Goal: Task Accomplishment & Management: Manage account settings

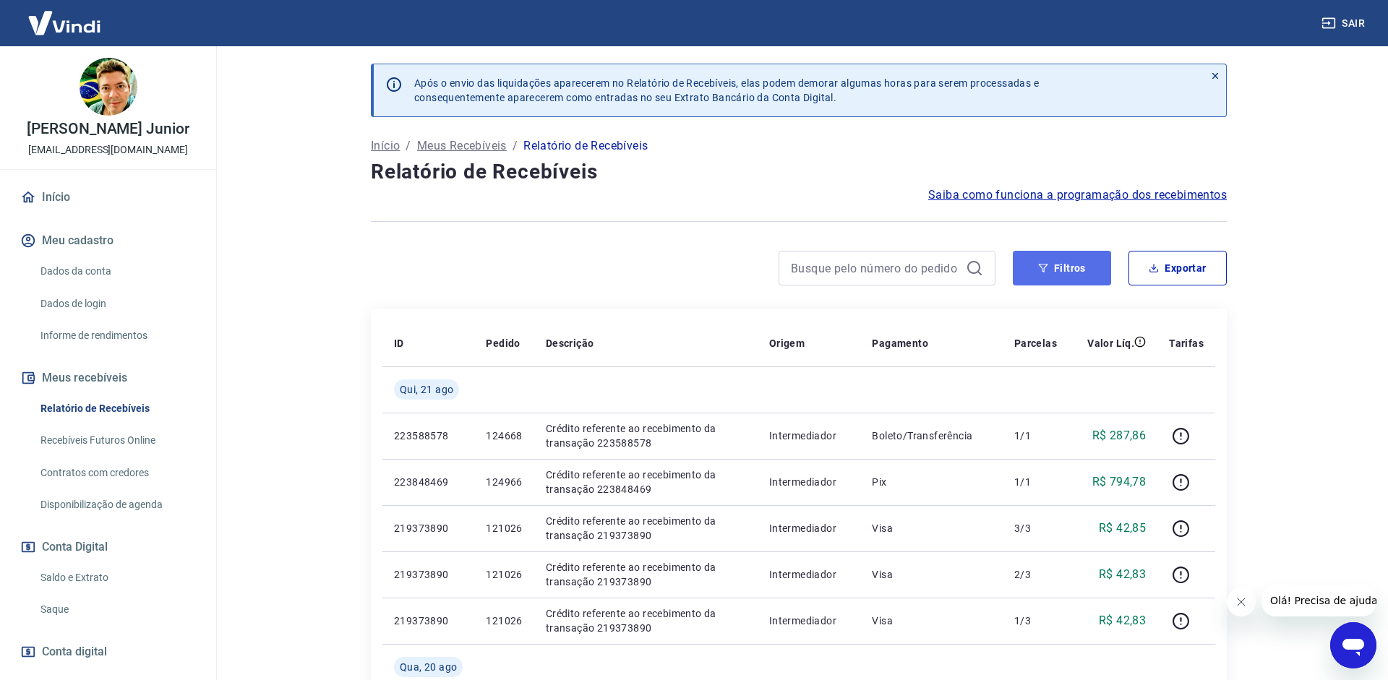
click at [1074, 267] on button "Filtros" at bounding box center [1062, 268] width 98 height 35
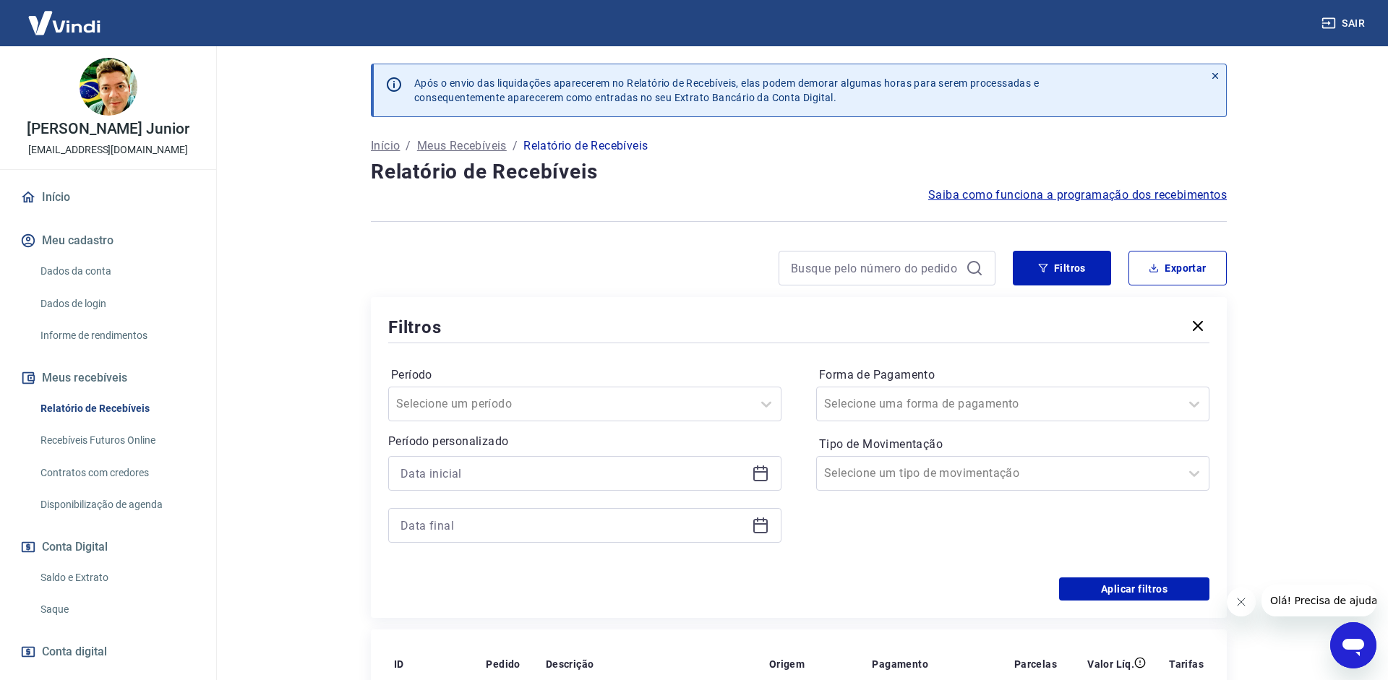
click at [763, 466] on icon at bounding box center [763, 468] width 1 height 4
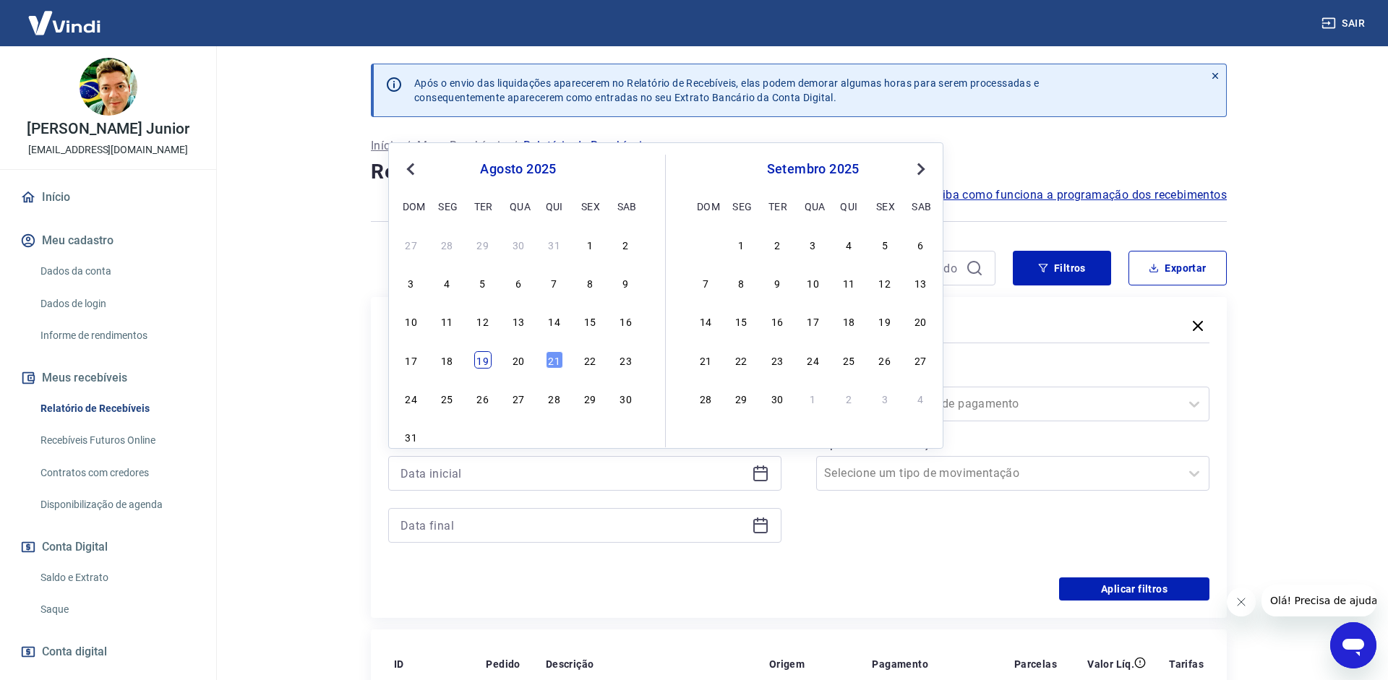
click at [476, 361] on div "19" at bounding box center [482, 359] width 17 height 17
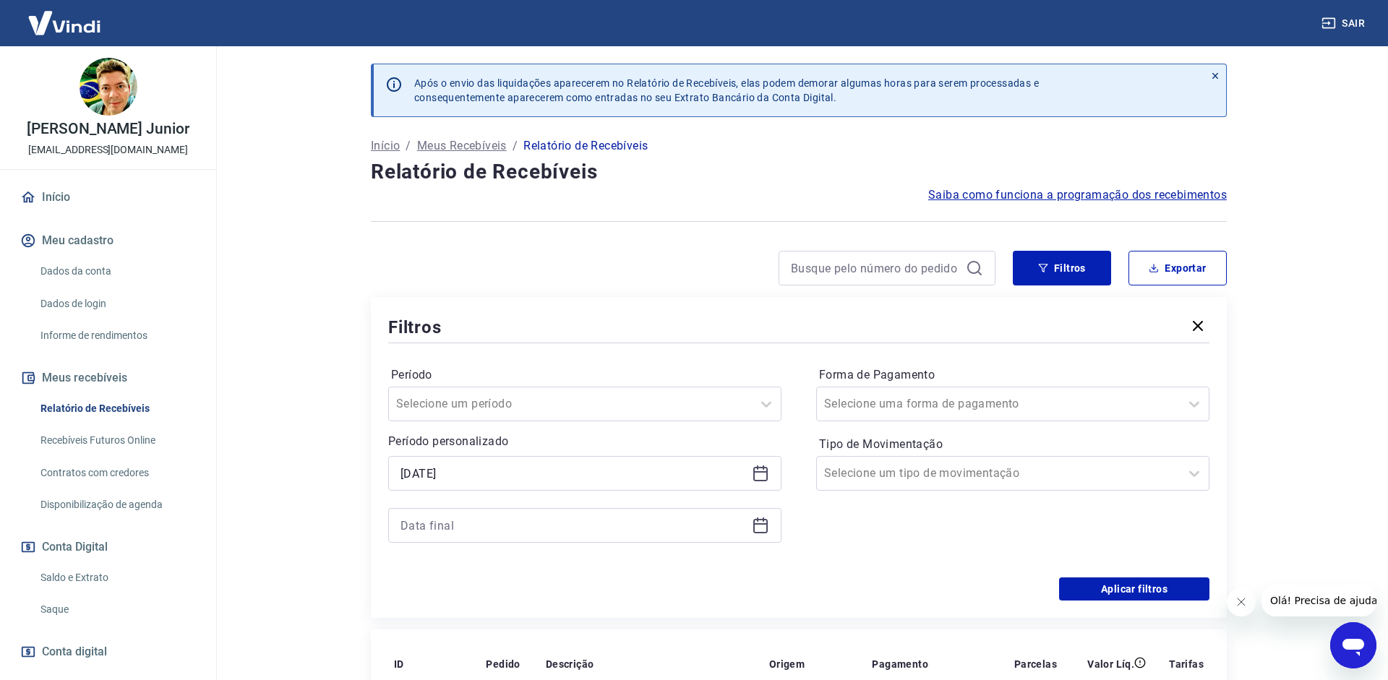
type input "[DATE]"
click at [757, 527] on icon at bounding box center [760, 525] width 17 height 17
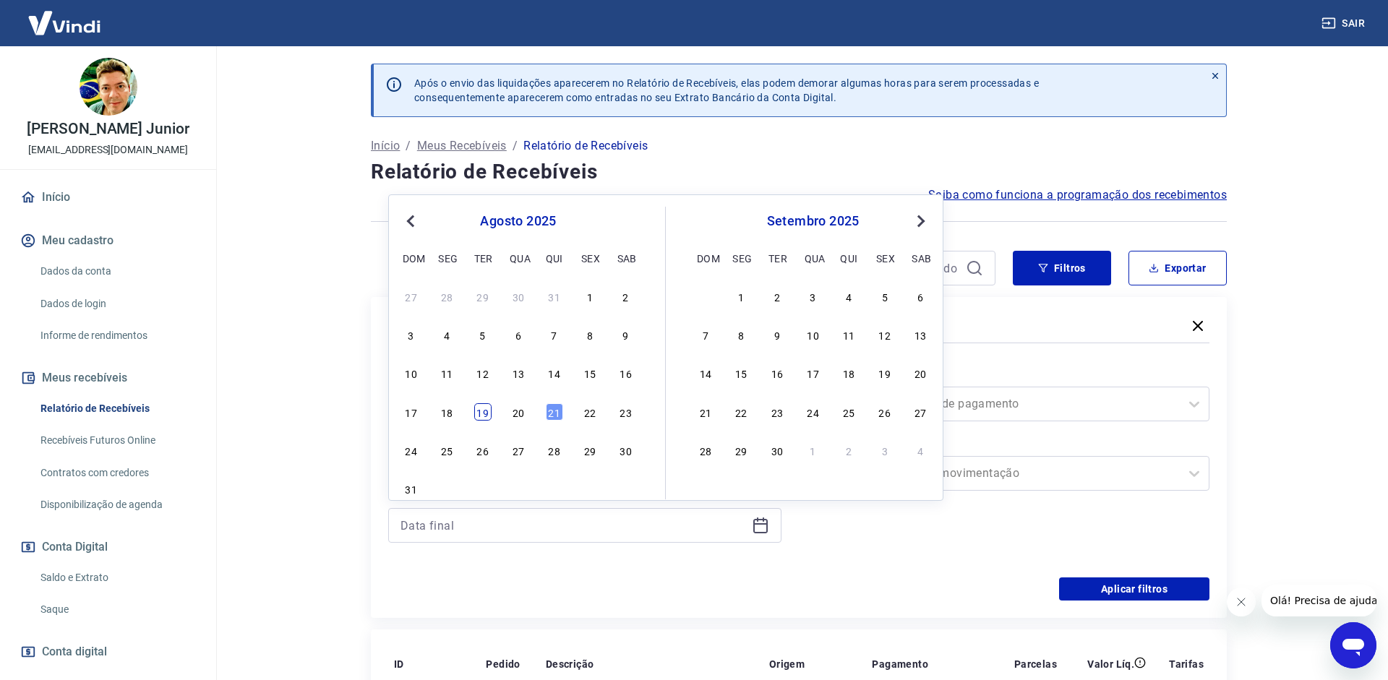
click at [474, 413] on div "19" at bounding box center [482, 411] width 17 height 17
type input "[DATE]"
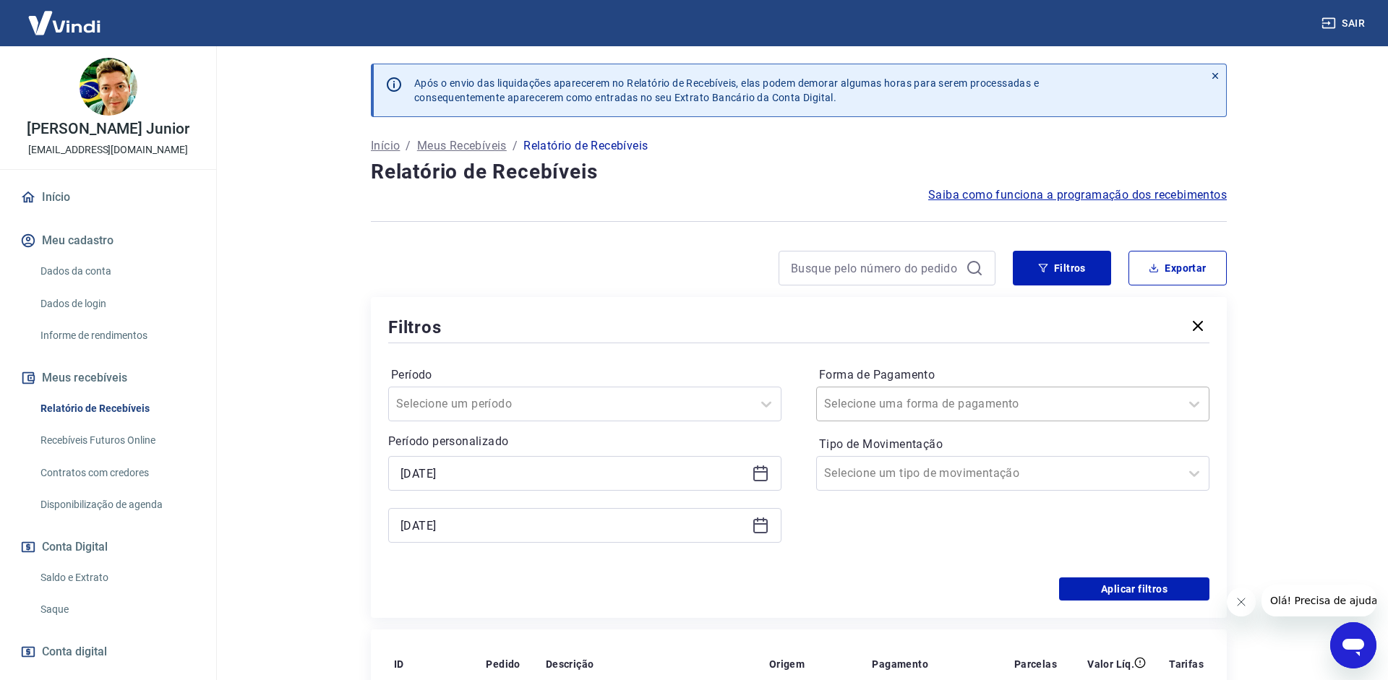
click at [901, 403] on input "Forma de Pagamento" at bounding box center [897, 403] width 146 height 17
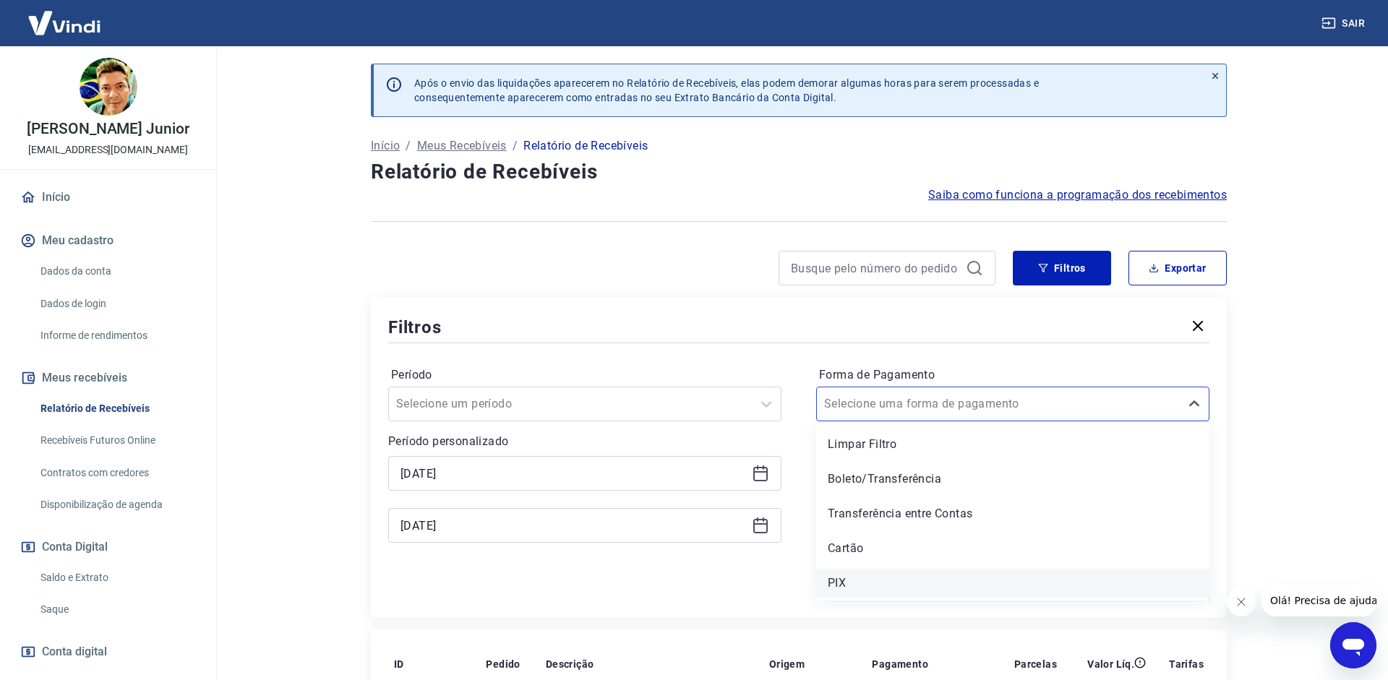
click at [846, 569] on div "PIX" at bounding box center [1012, 583] width 393 height 29
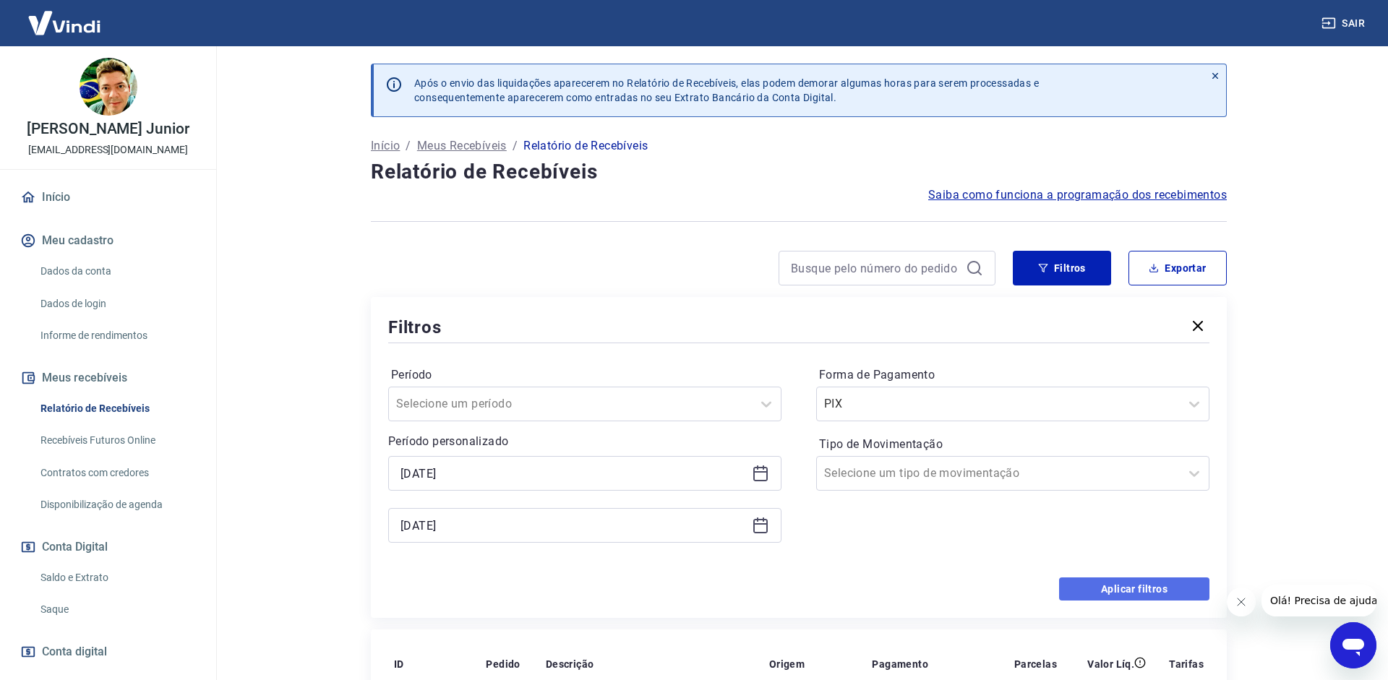
click at [1133, 583] on button "Aplicar filtros" at bounding box center [1134, 589] width 150 height 23
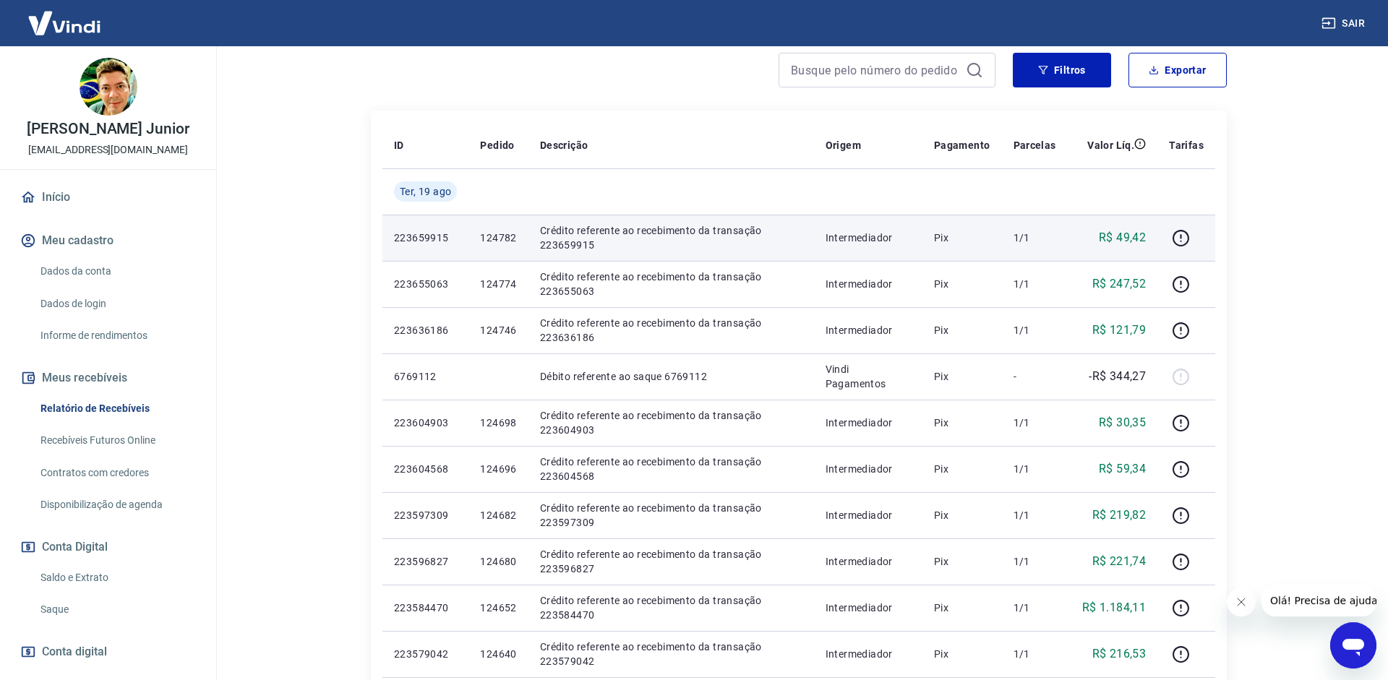
scroll to position [157, 0]
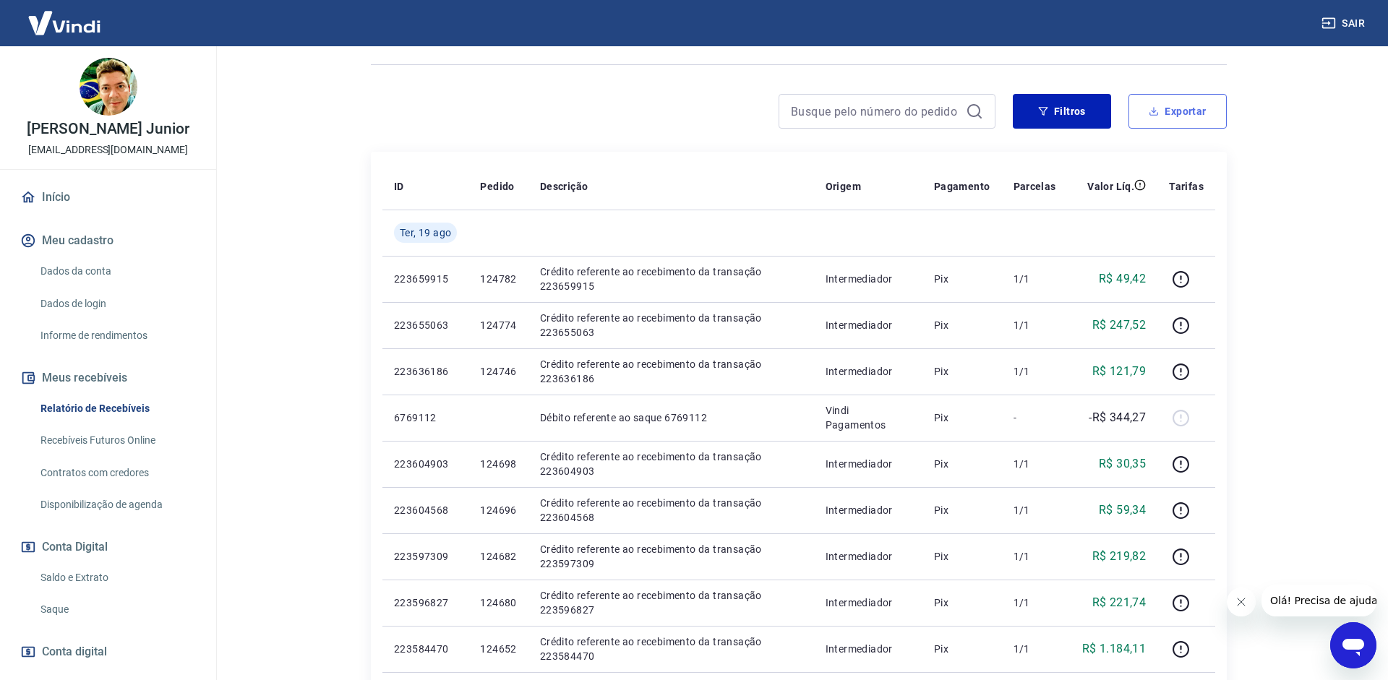
click at [1183, 124] on button "Exportar" at bounding box center [1177, 111] width 98 height 35
type input "[DATE]"
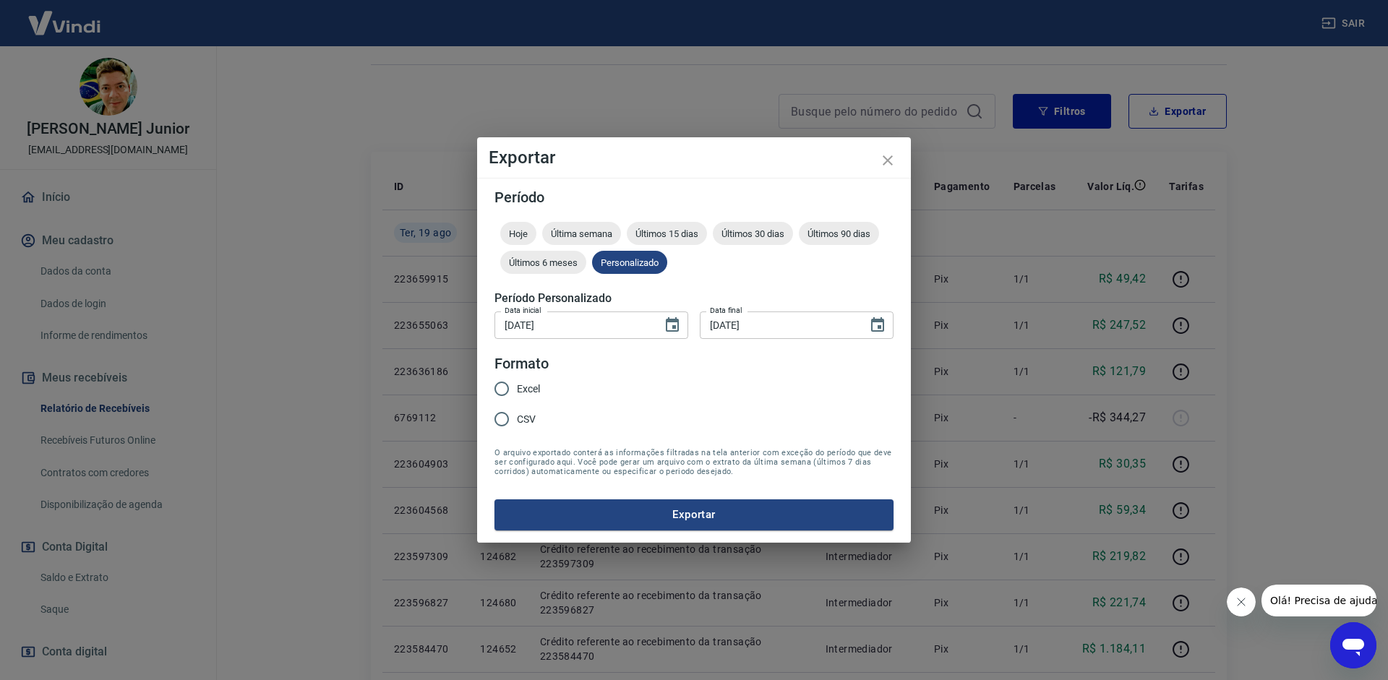
click at [521, 419] on span "CSV" at bounding box center [526, 419] width 19 height 15
click at [517, 419] on input "CSV" at bounding box center [501, 419] width 30 height 30
radio input "true"
click at [622, 523] on button "Exportar" at bounding box center [693, 514] width 399 height 30
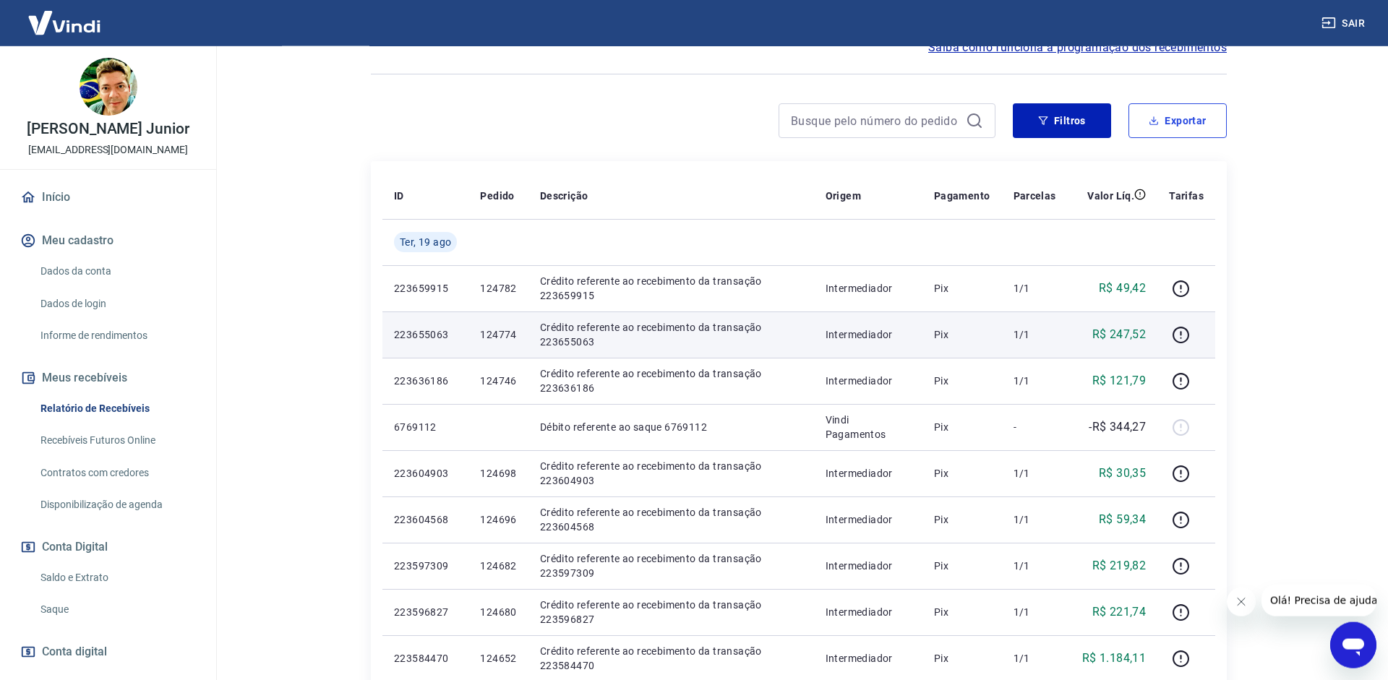
scroll to position [0, 0]
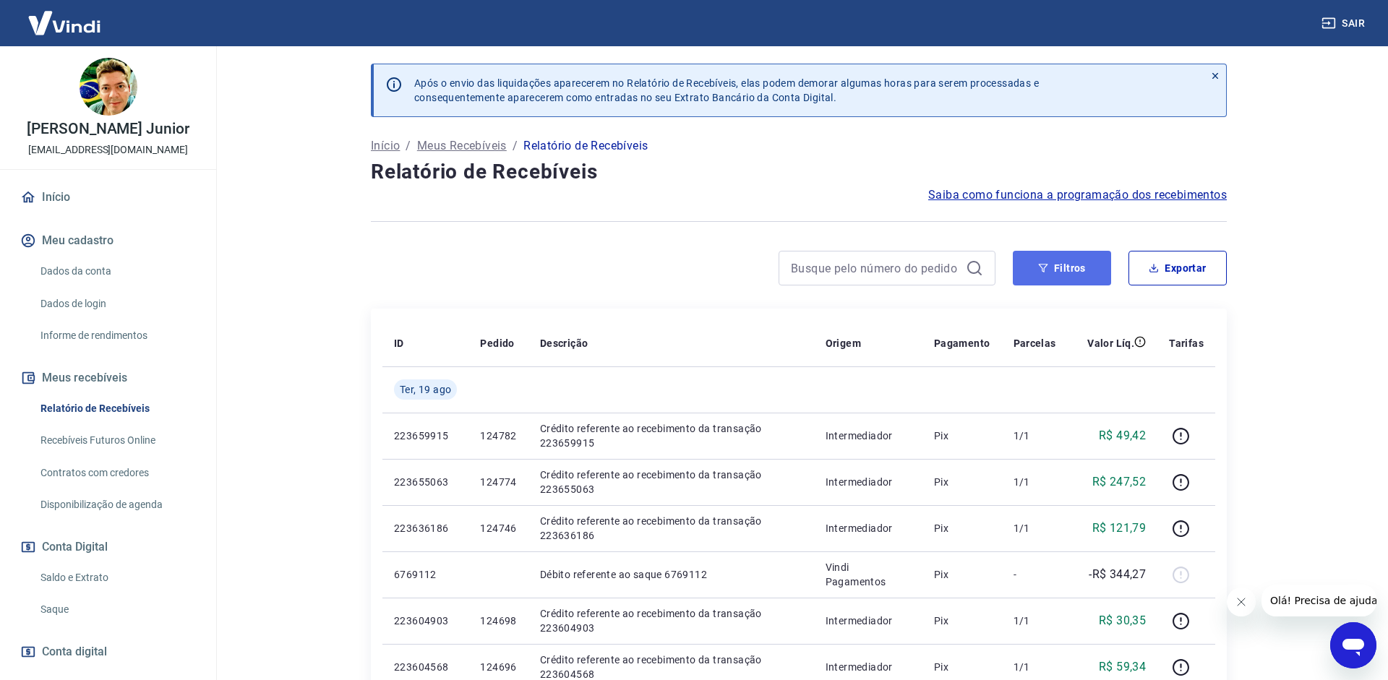
click at [1078, 269] on button "Filtros" at bounding box center [1062, 268] width 98 height 35
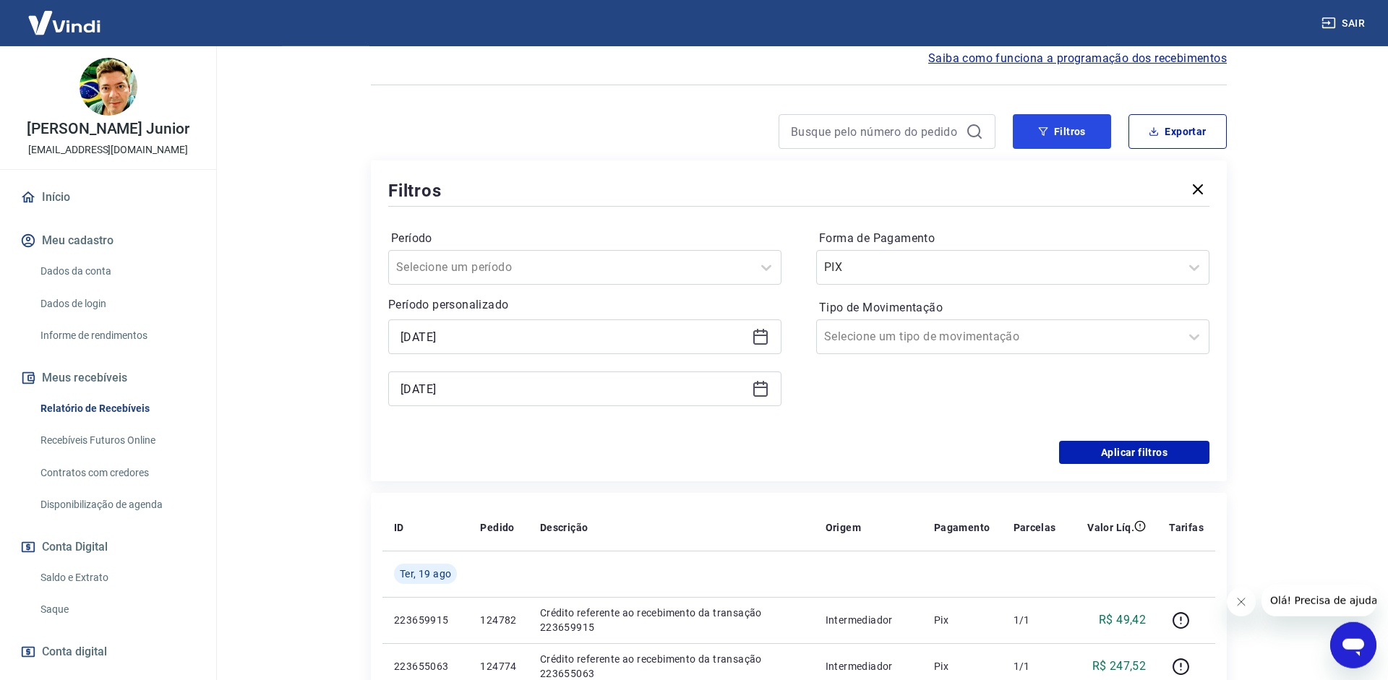
scroll to position [221, 0]
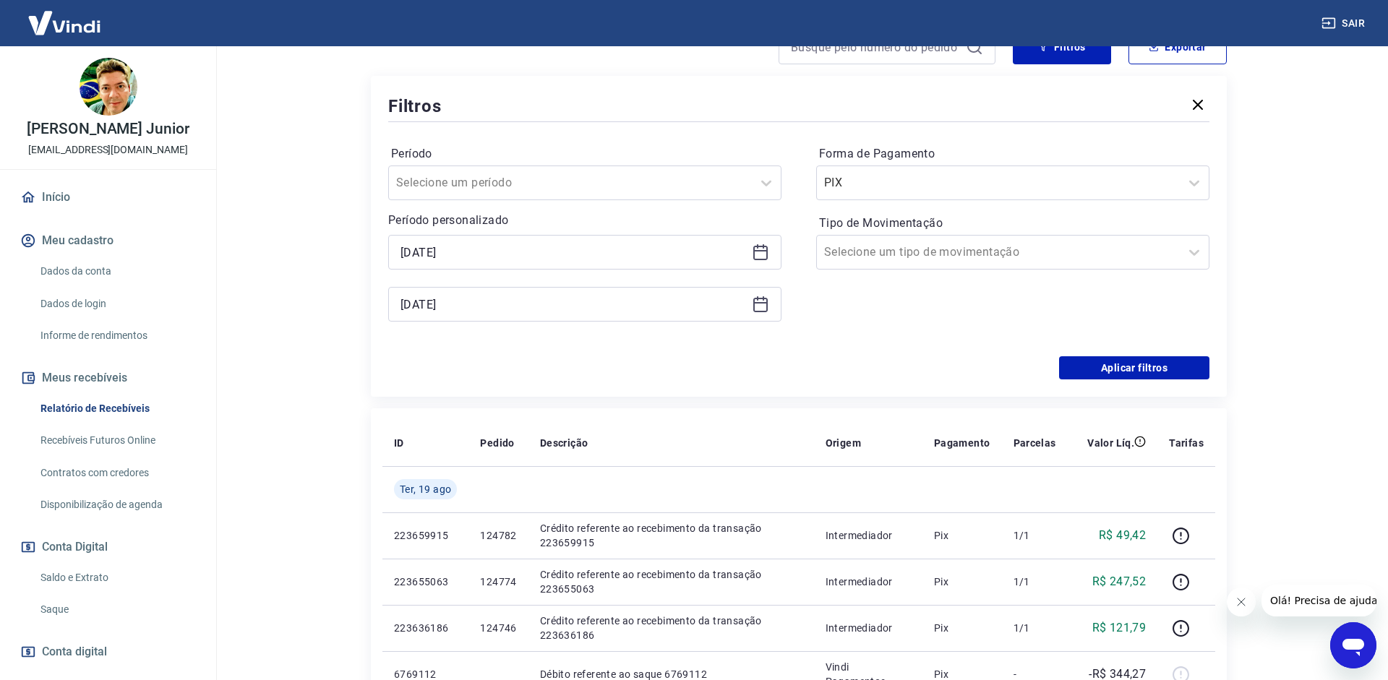
click at [756, 258] on icon at bounding box center [760, 252] width 17 height 17
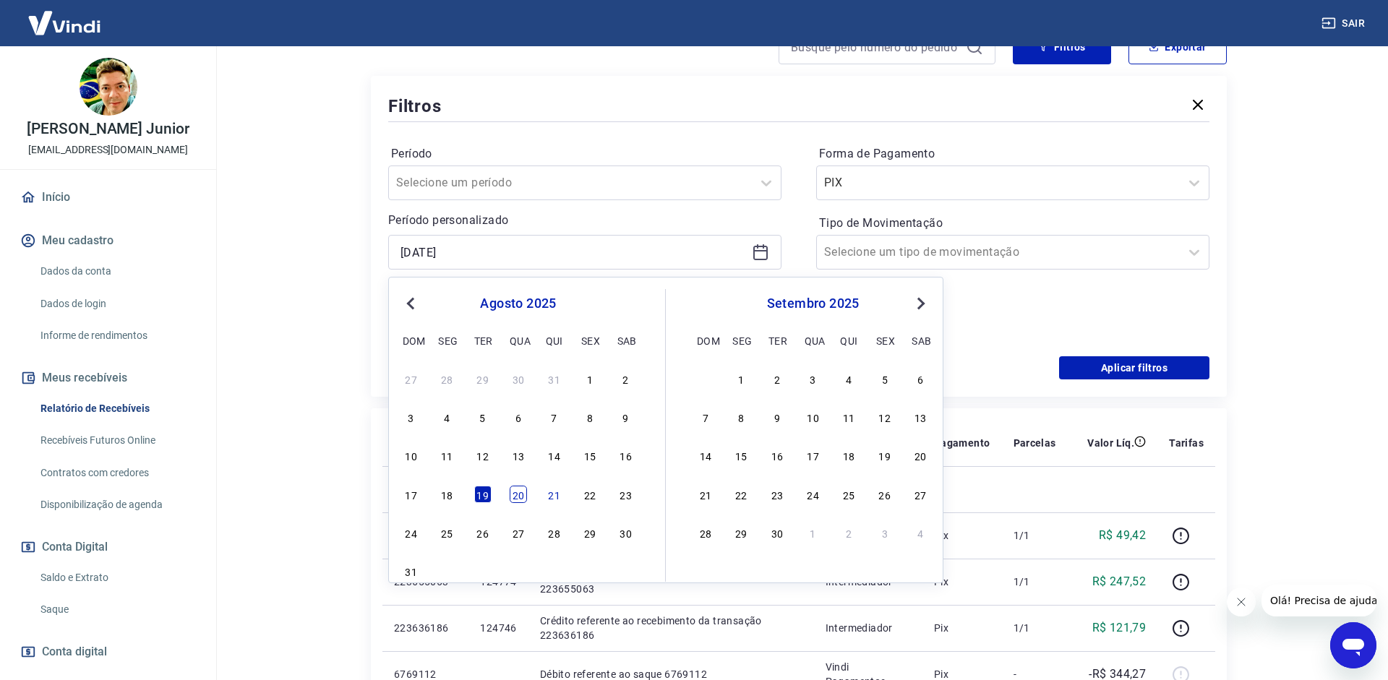
click at [514, 495] on div "20" at bounding box center [518, 494] width 17 height 17
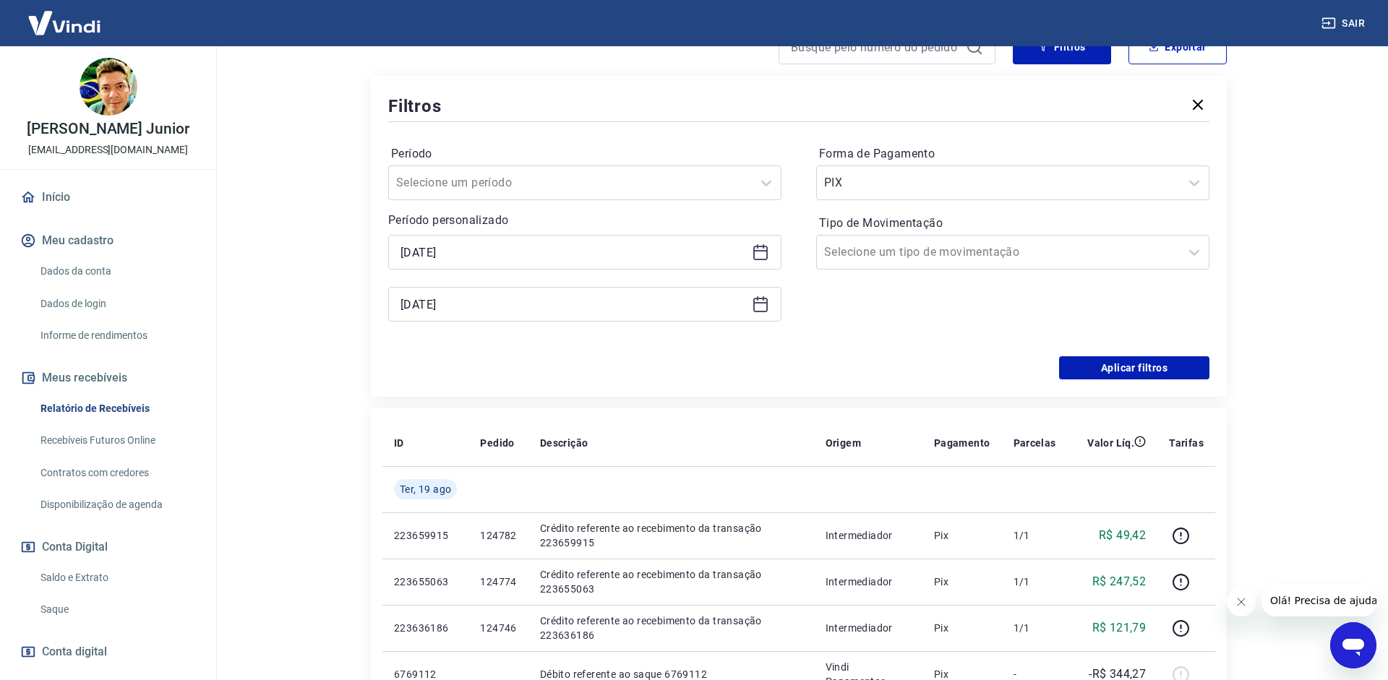
type input "[DATE]"
click at [760, 289] on div "[DATE]" at bounding box center [584, 304] width 393 height 35
click at [760, 297] on icon at bounding box center [760, 304] width 17 height 17
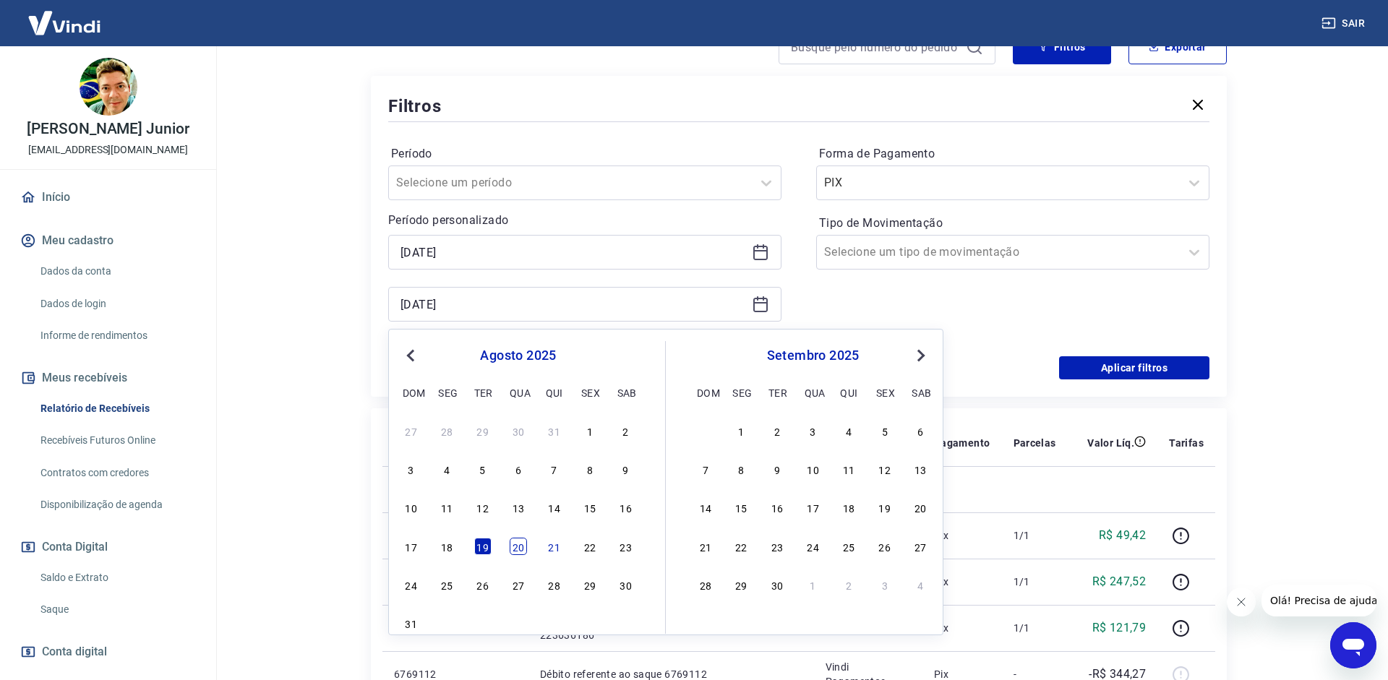
click at [511, 543] on div "20" at bounding box center [518, 546] width 17 height 17
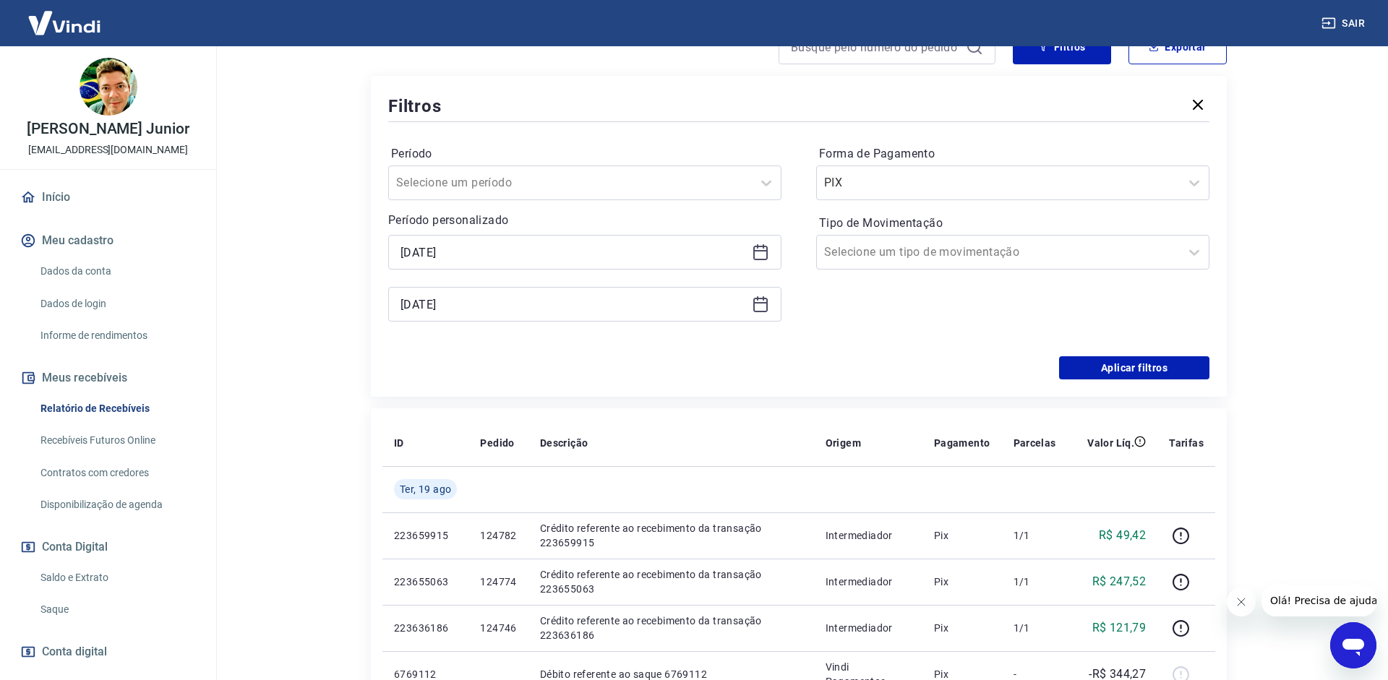
type input "[DATE]"
click at [1120, 374] on button "Aplicar filtros" at bounding box center [1134, 367] width 150 height 23
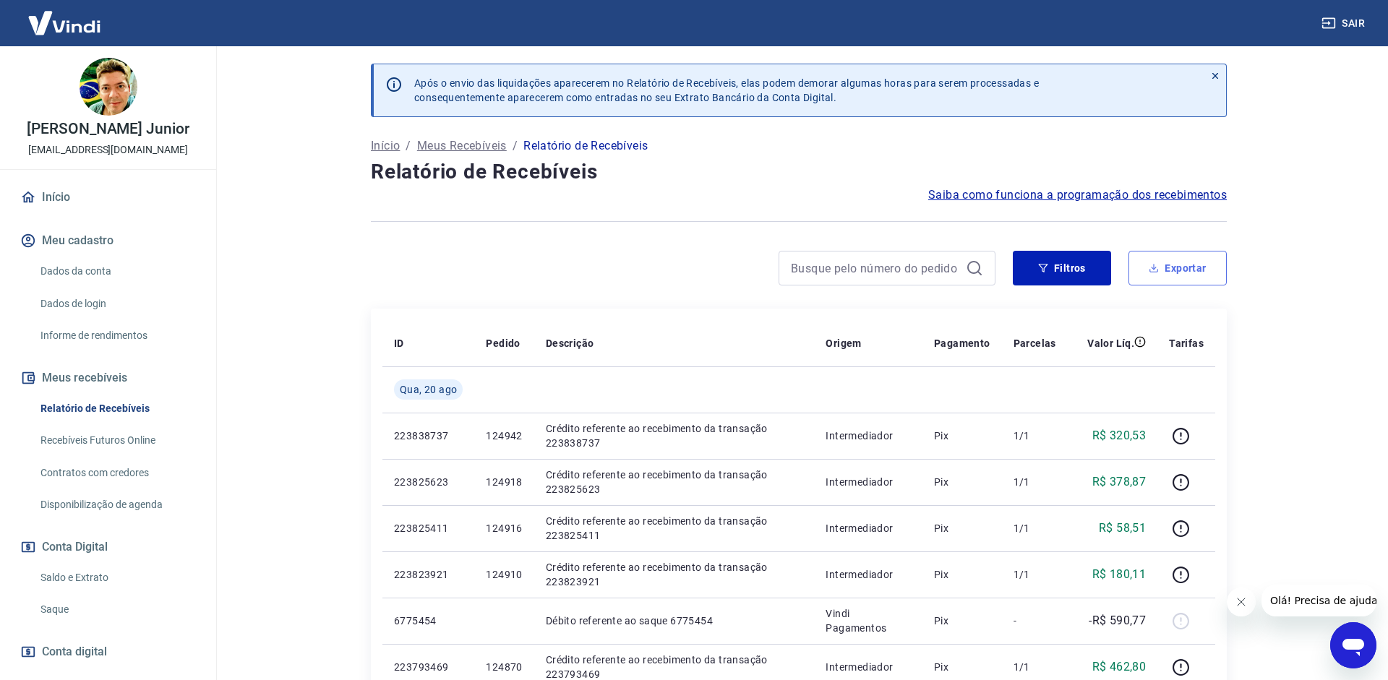
click at [1171, 271] on button "Exportar" at bounding box center [1177, 268] width 98 height 35
type input "[DATE]"
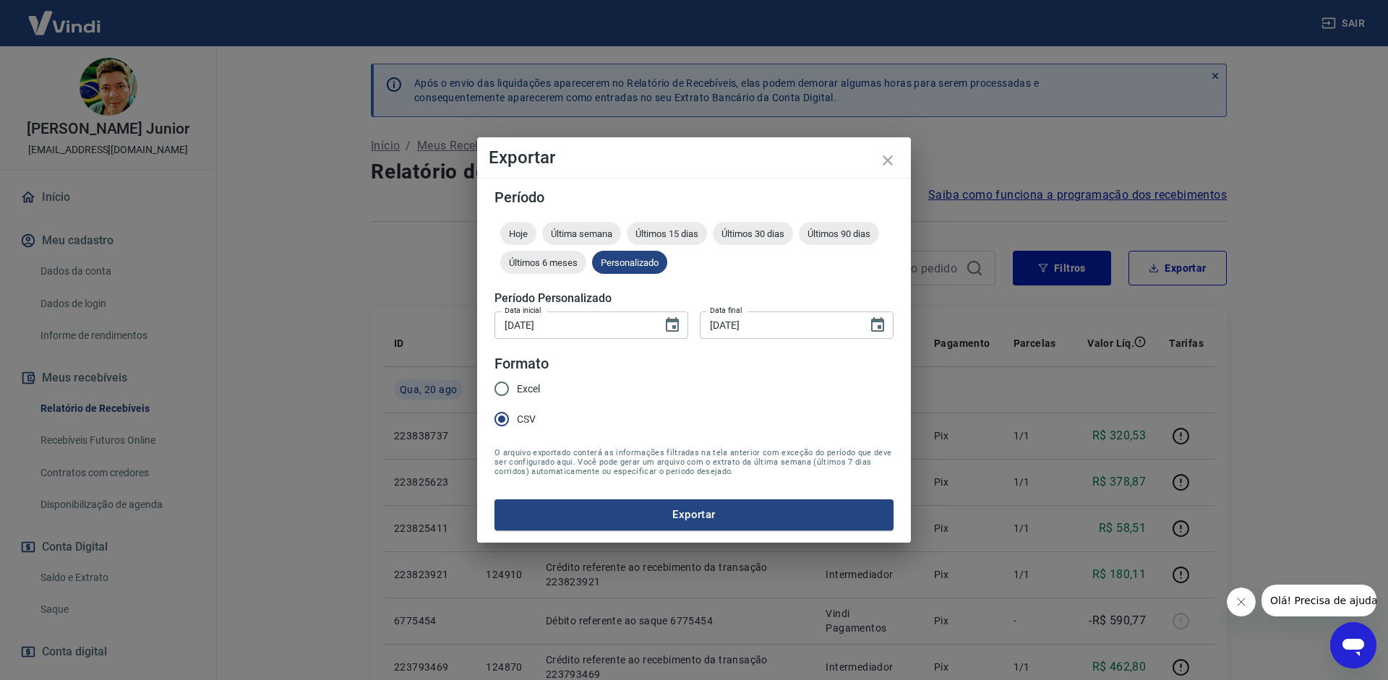
click at [648, 514] on button "Exportar" at bounding box center [693, 514] width 399 height 30
